Goal: Transaction & Acquisition: Purchase product/service

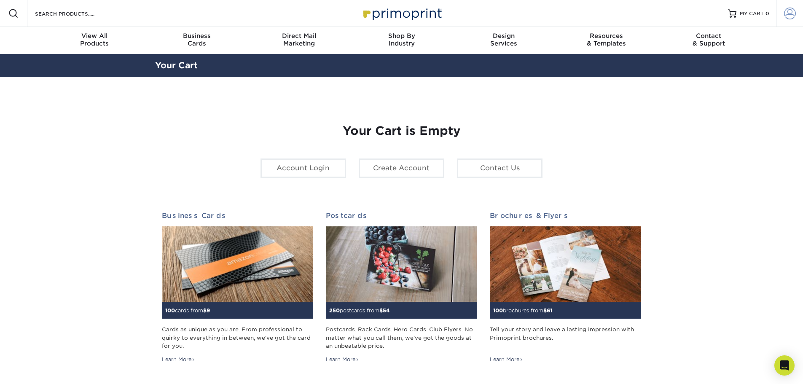
type input "[EMAIL_ADDRESS][DOMAIN_NAME]"
click at [795, 15] on span at bounding box center [790, 14] width 12 height 12
type input "[EMAIL_ADDRESS][DOMAIN_NAME]"
click at [786, 10] on span at bounding box center [790, 14] width 12 height 12
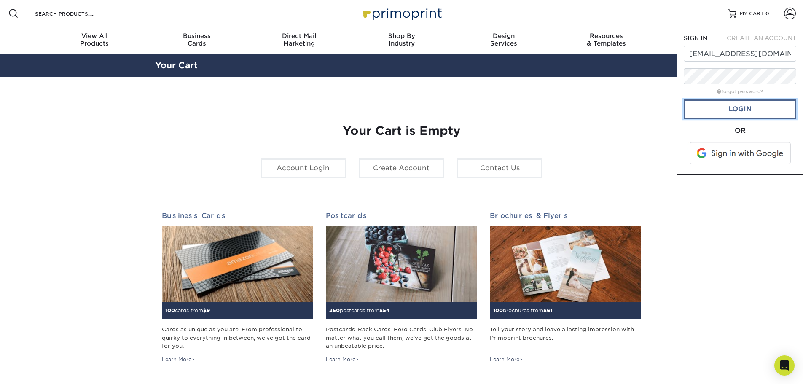
click at [746, 108] on link "Login" at bounding box center [740, 109] width 113 height 19
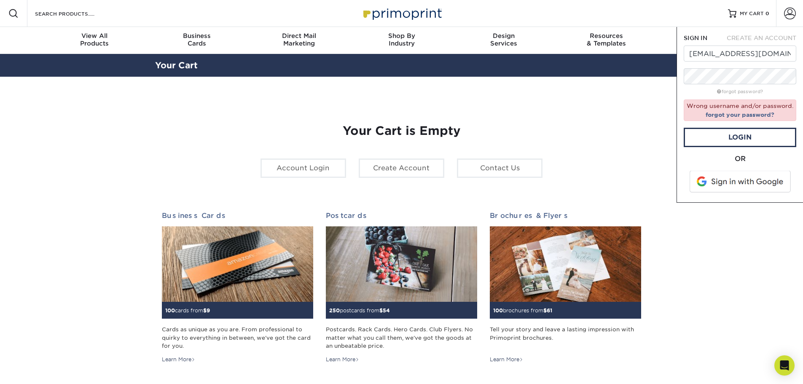
click at [743, 186] on span at bounding box center [741, 182] width 108 height 22
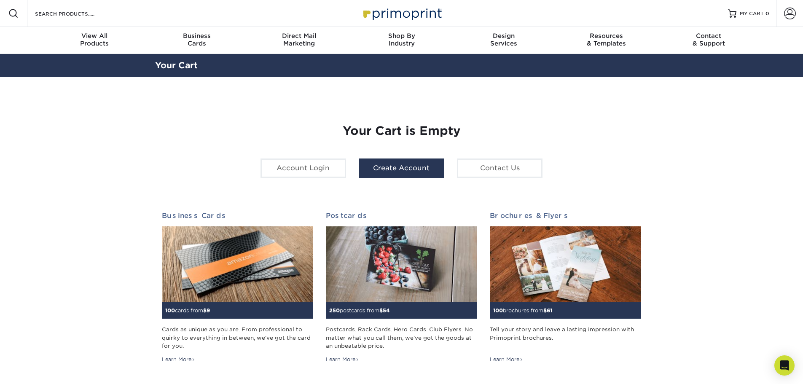
click at [407, 171] on link "Create Account" at bounding box center [402, 168] width 86 height 19
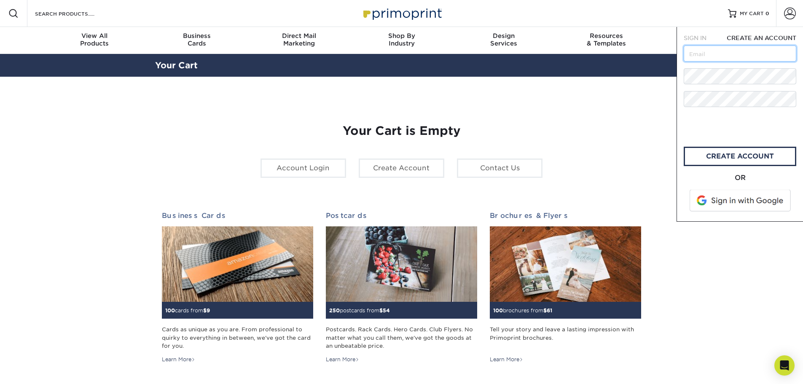
type input "[EMAIL_ADDRESS][DOMAIN_NAME]"
click at [534, 101] on div "Your Cart is Empty Account Login Create Account Contact Us Business Cards 100 c…" at bounding box center [401, 267] width 493 height 340
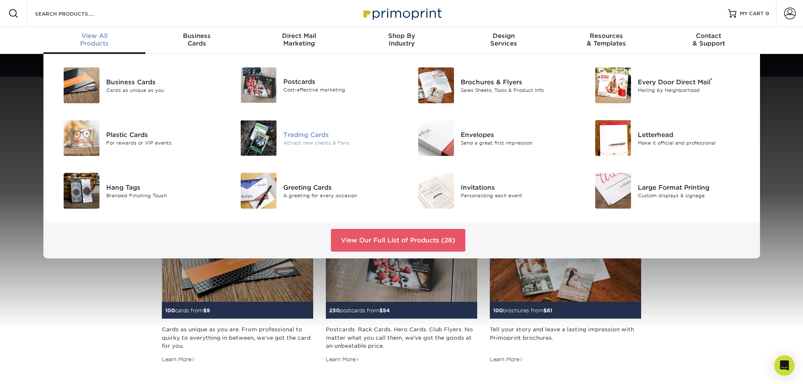
click at [259, 138] on img at bounding box center [259, 138] width 36 height 36
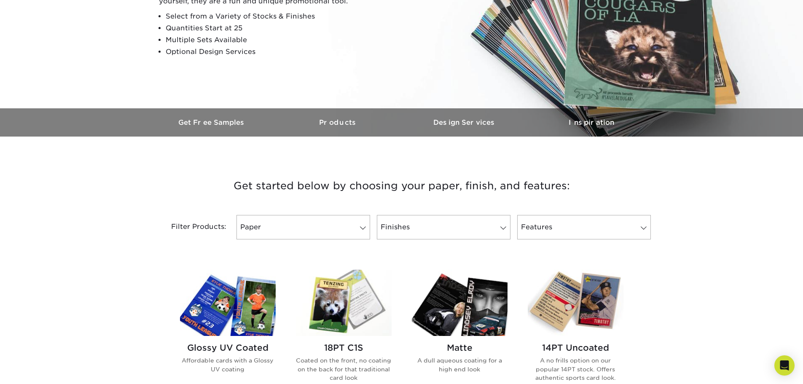
scroll to position [211, 0]
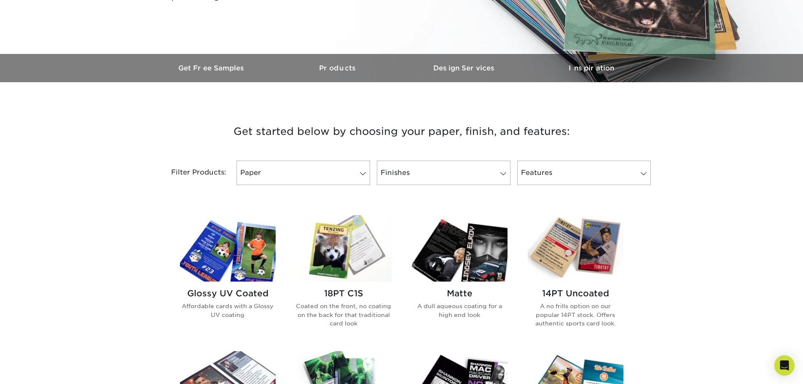
click at [361, 251] on img at bounding box center [344, 248] width 96 height 66
